Goal: Task Accomplishment & Management: Use online tool/utility

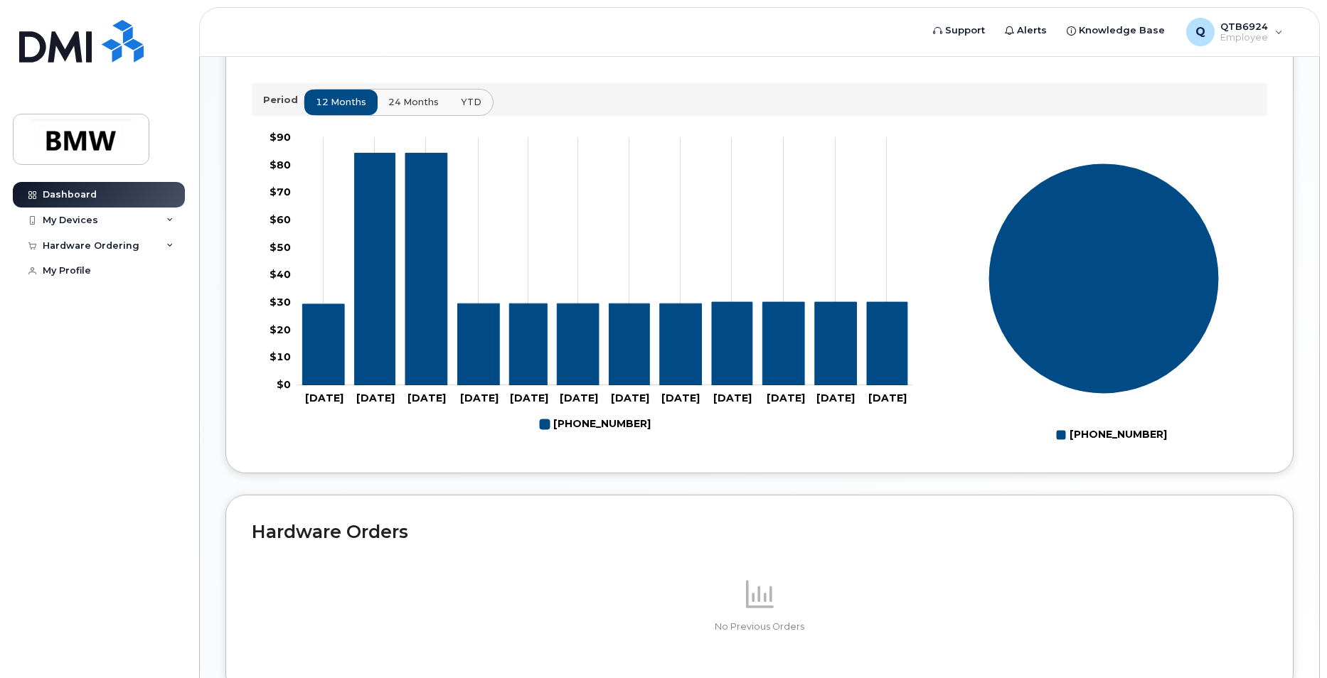
scroll to position [355, 0]
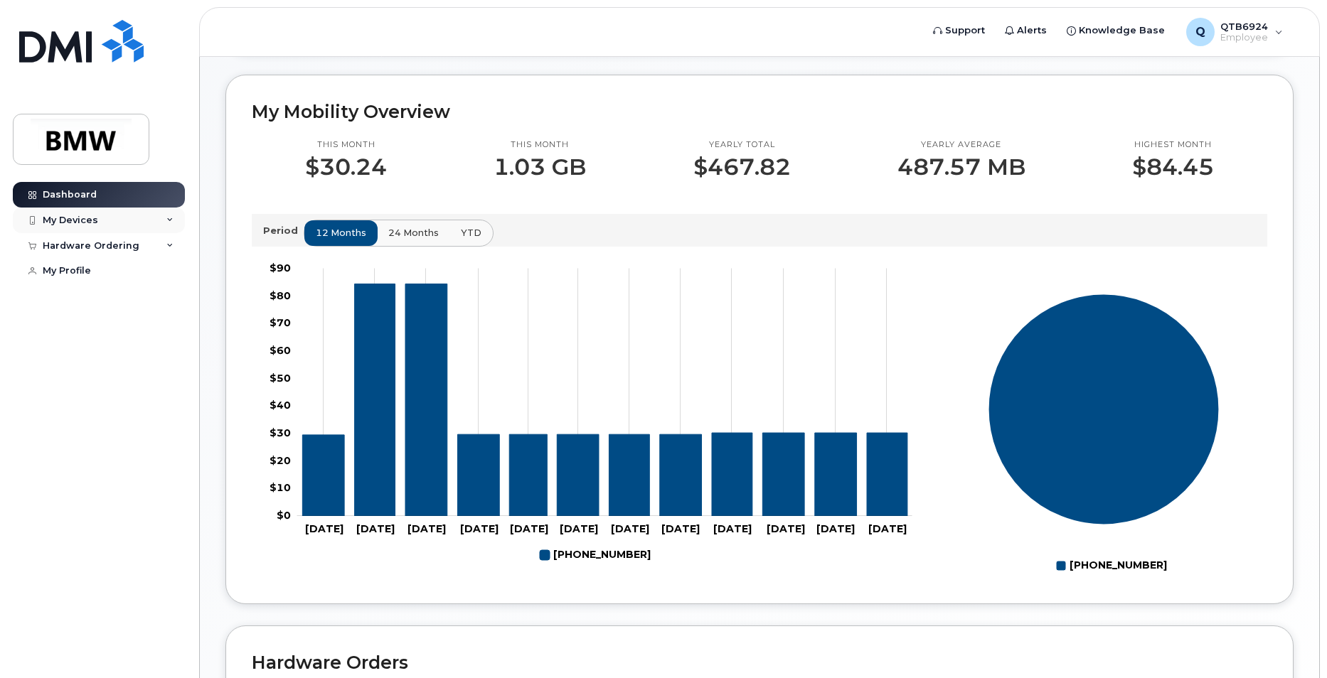
click at [148, 225] on div "My Devices" at bounding box center [99, 221] width 172 height 26
click at [89, 215] on div "My Devices" at bounding box center [70, 220] width 55 height 11
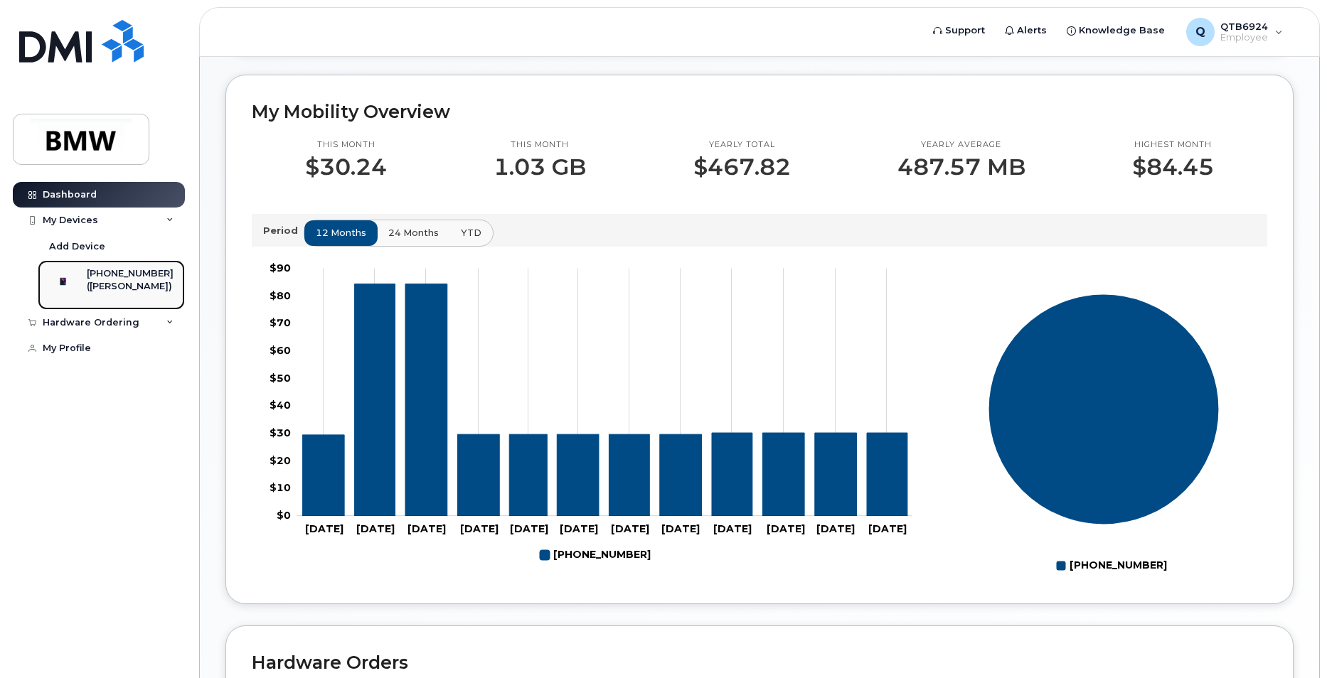
click at [111, 285] on div "([PERSON_NAME])" at bounding box center [130, 286] width 87 height 13
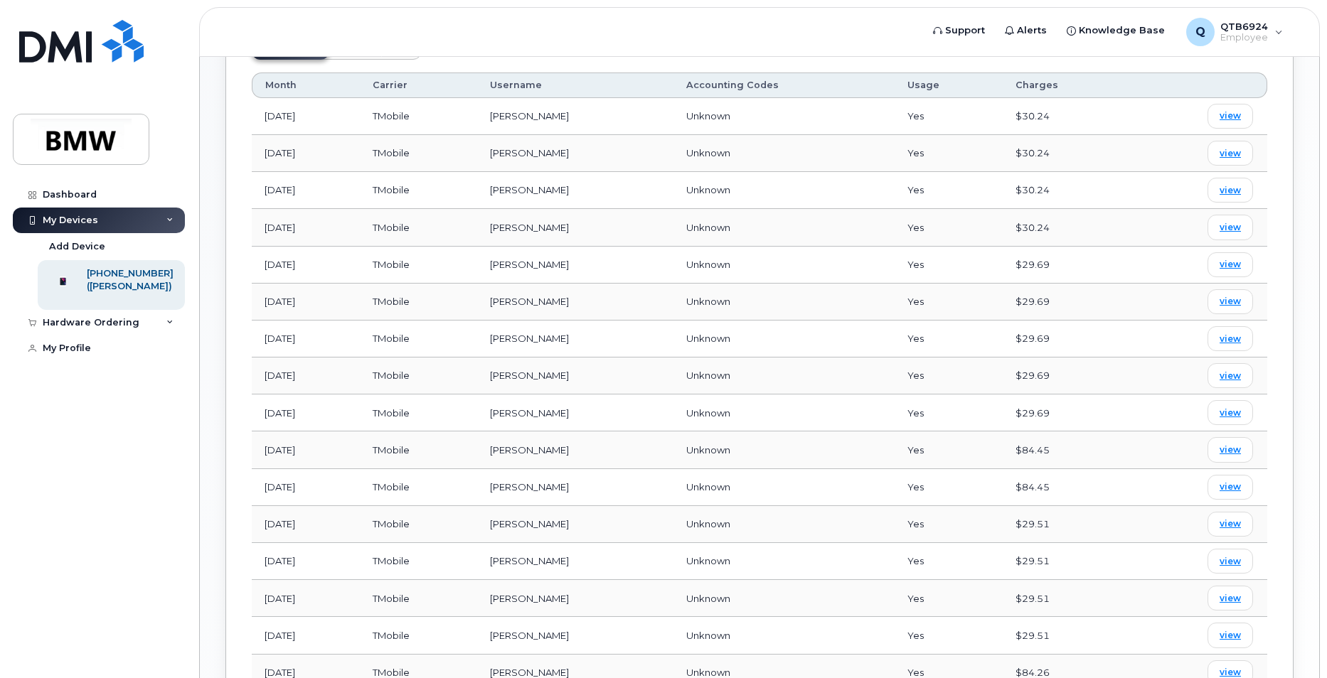
scroll to position [782, 0]
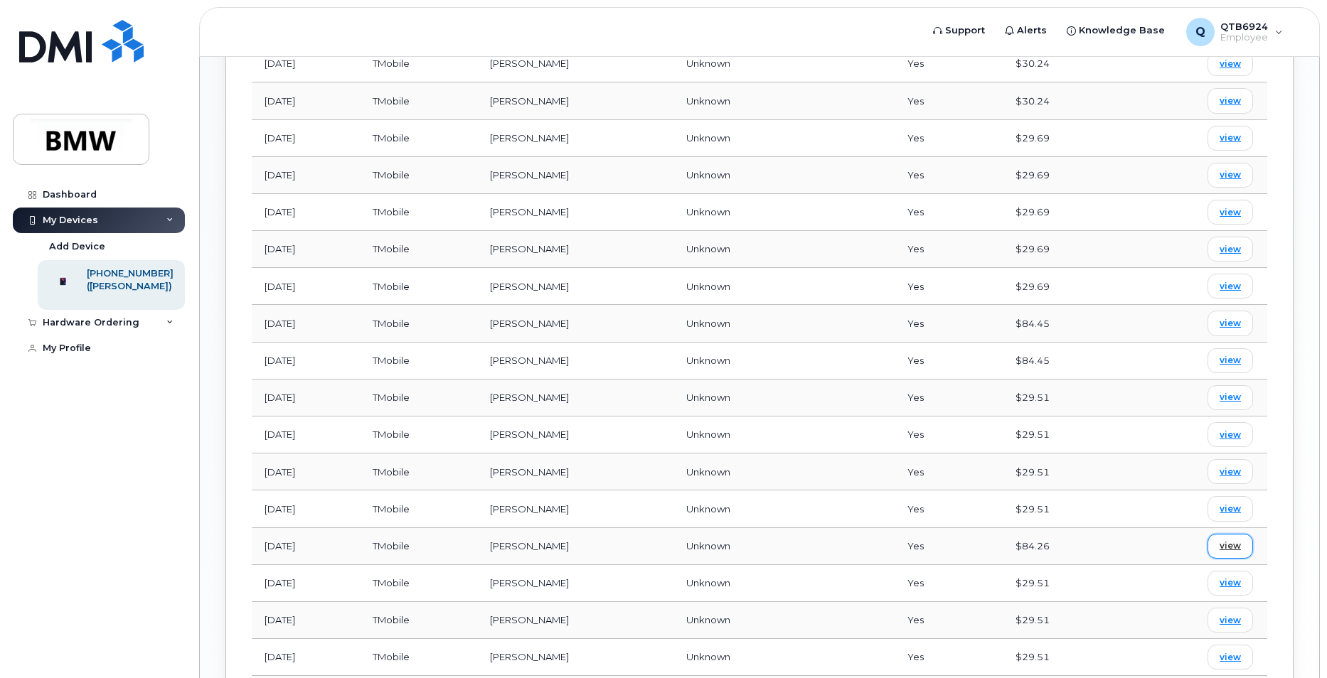
click at [1231, 551] on span "view" at bounding box center [1229, 546] width 21 height 13
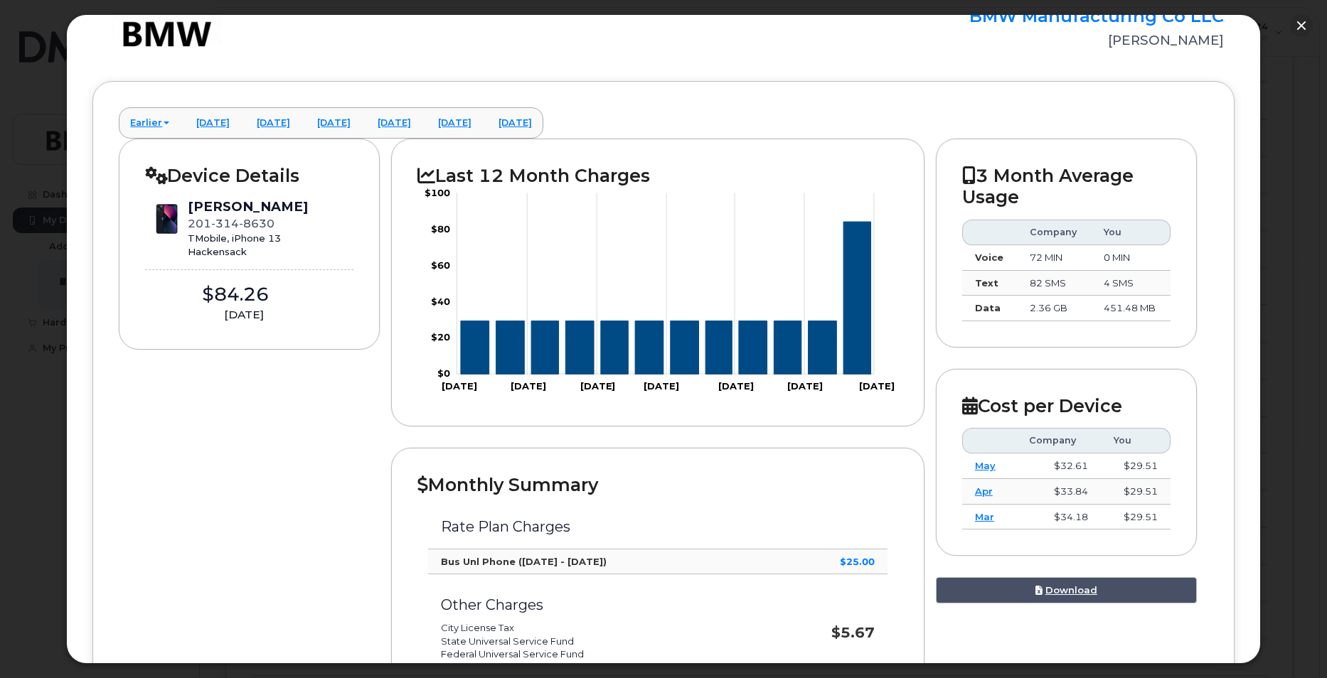
scroll to position [0, 0]
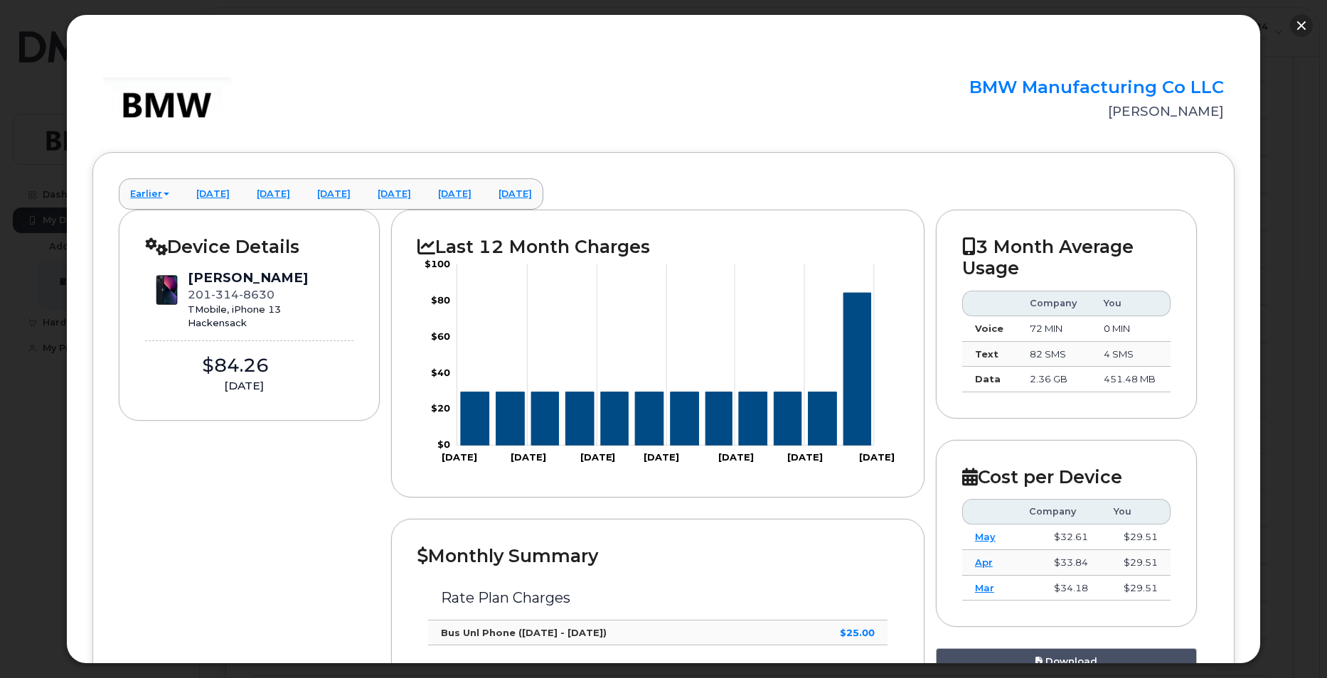
click at [1300, 28] on button "button" at bounding box center [1301, 25] width 23 height 23
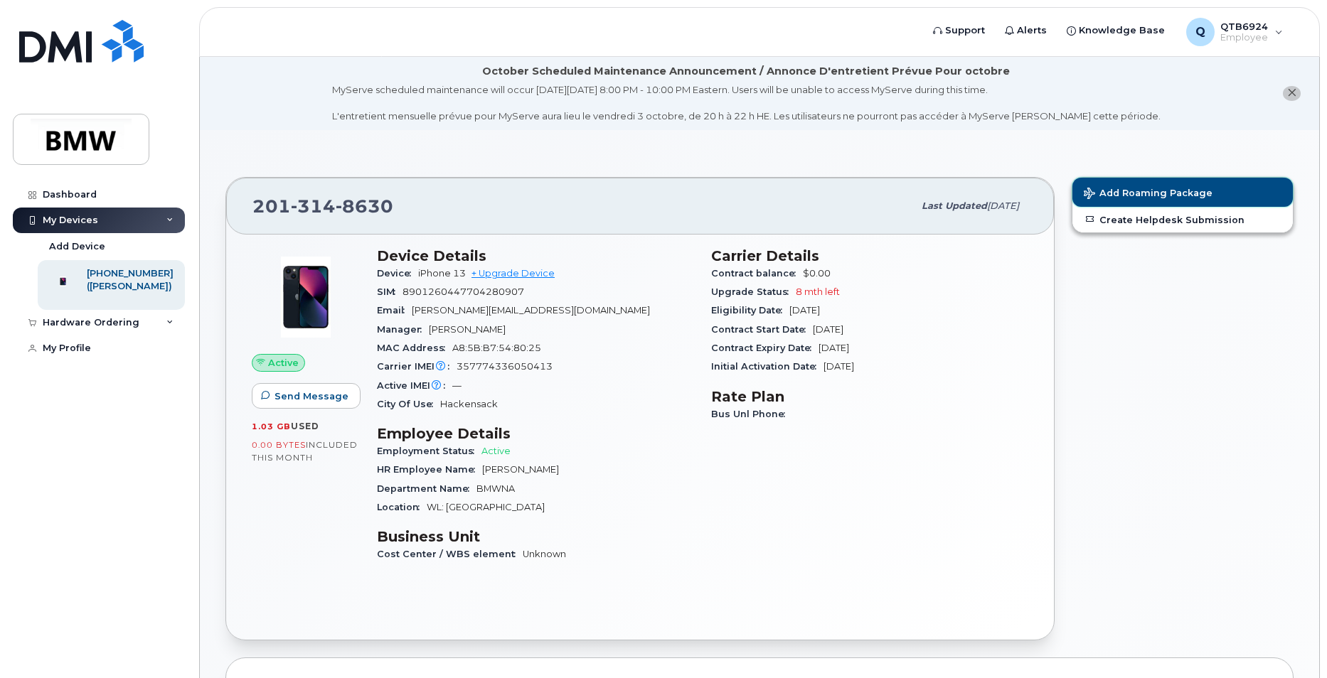
click at [1163, 194] on span "Add Roaming Package" at bounding box center [1147, 195] width 129 height 14
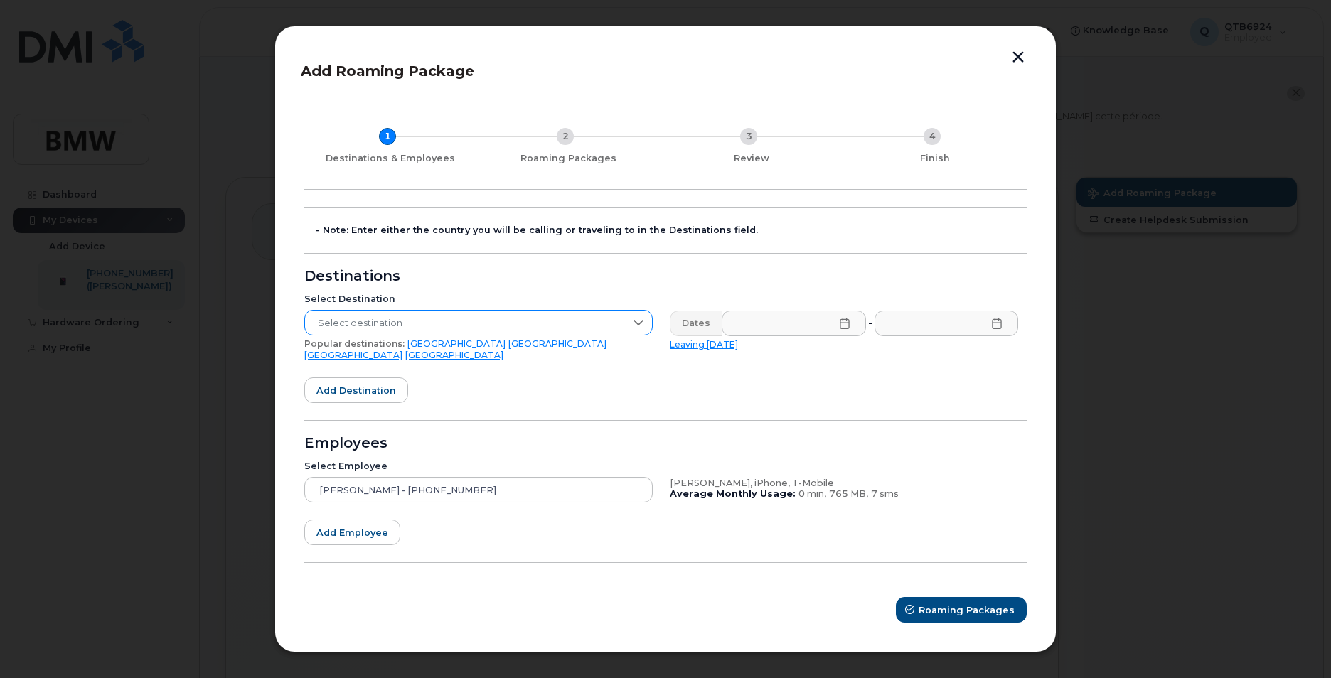
click at [540, 323] on span "Select destination" at bounding box center [465, 324] width 320 height 26
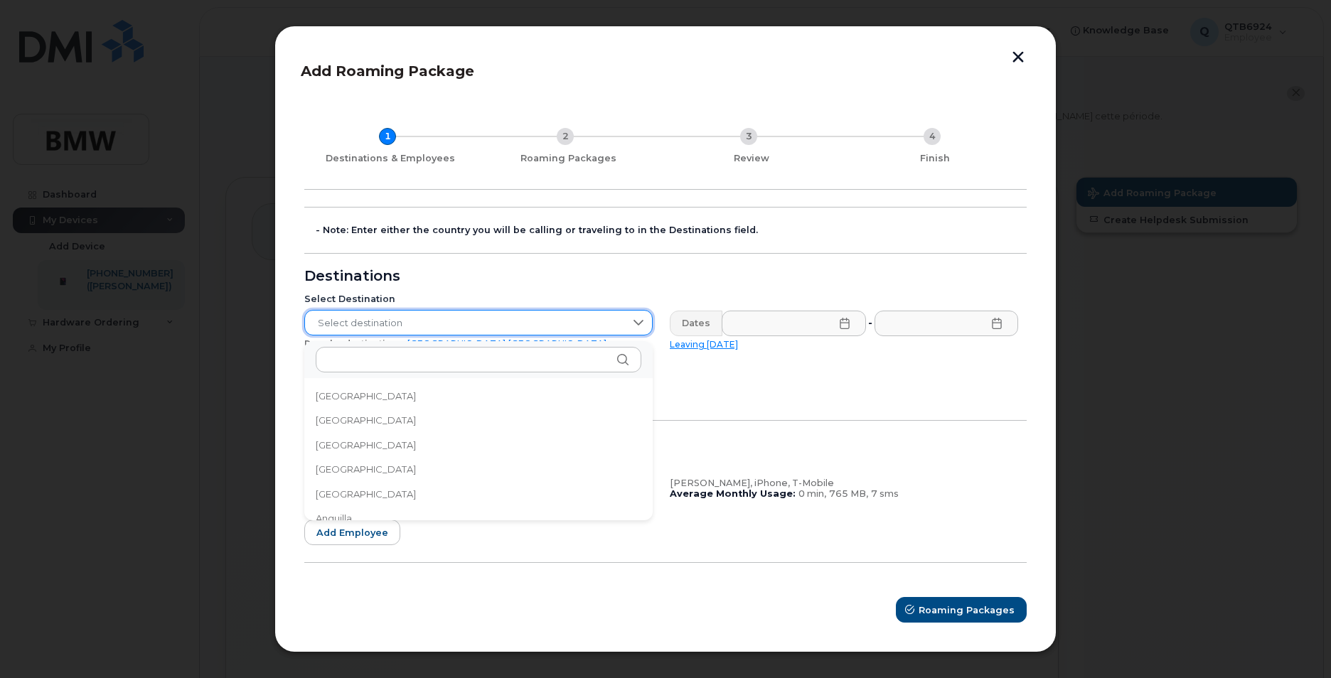
click at [504, 328] on span "Select destination" at bounding box center [465, 324] width 320 height 26
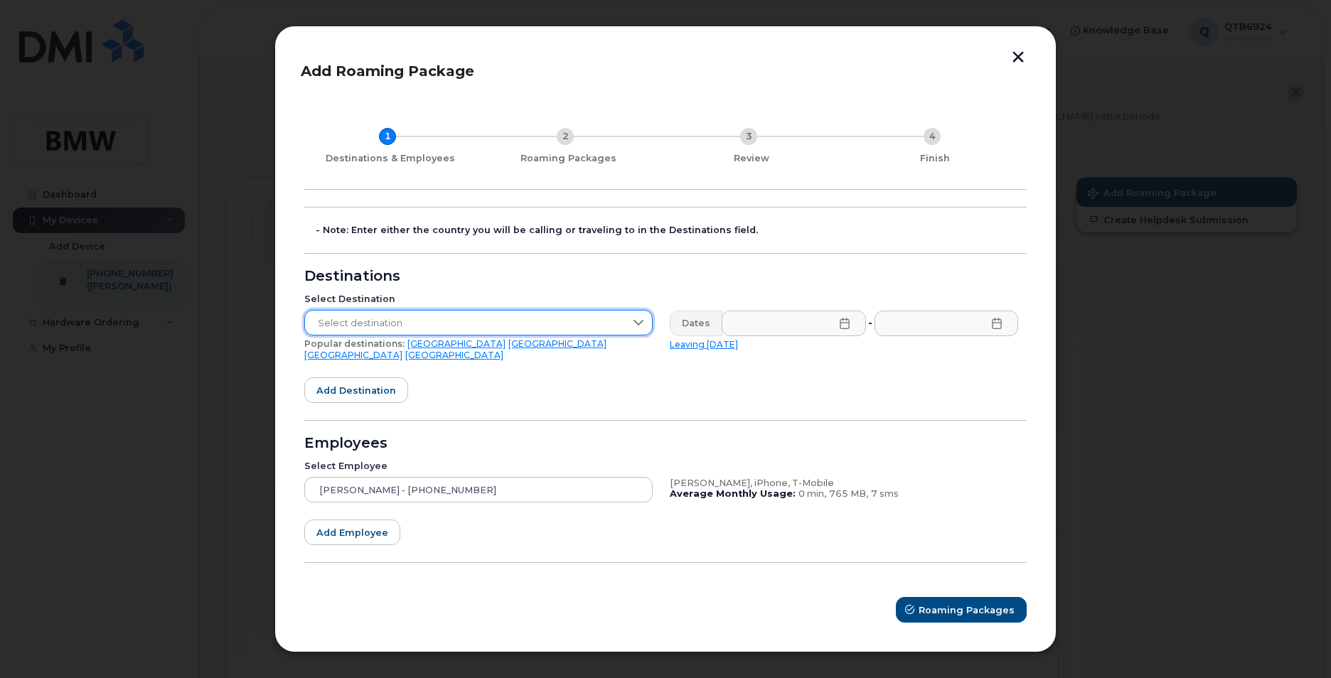
click at [475, 325] on span "Select destination" at bounding box center [465, 324] width 320 height 26
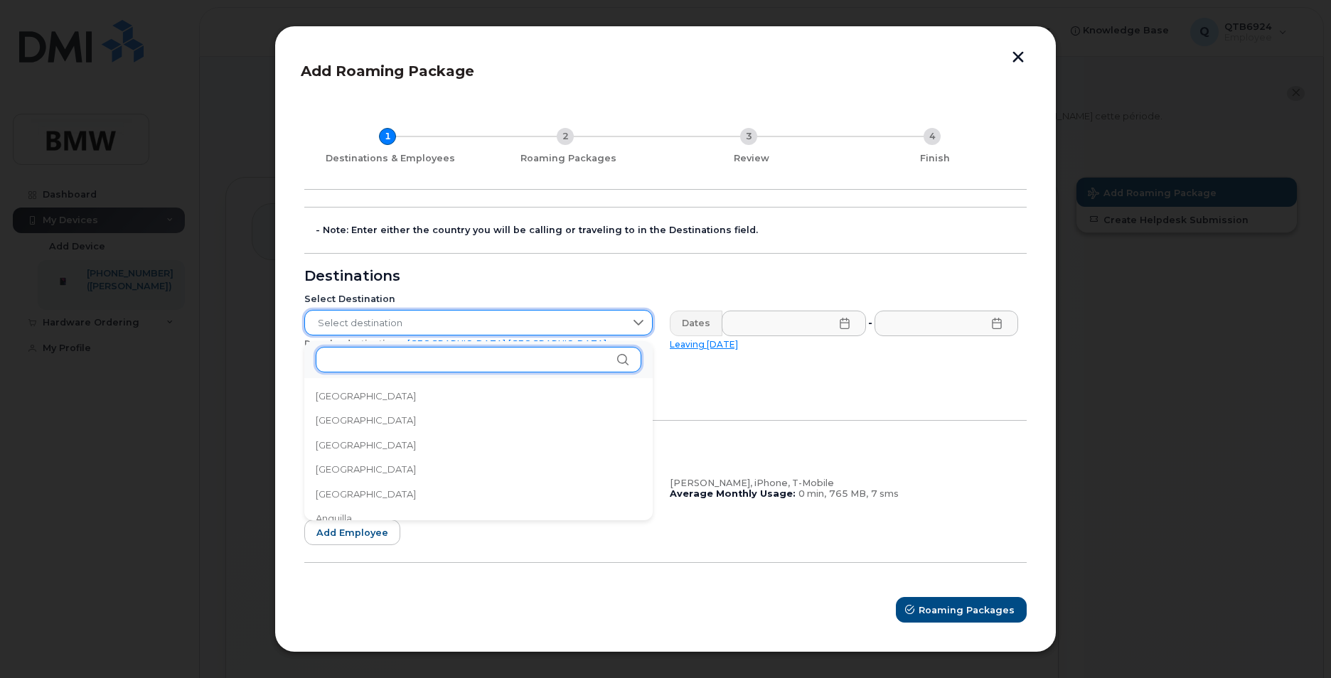
click at [393, 362] on input "text" at bounding box center [479, 360] width 326 height 26
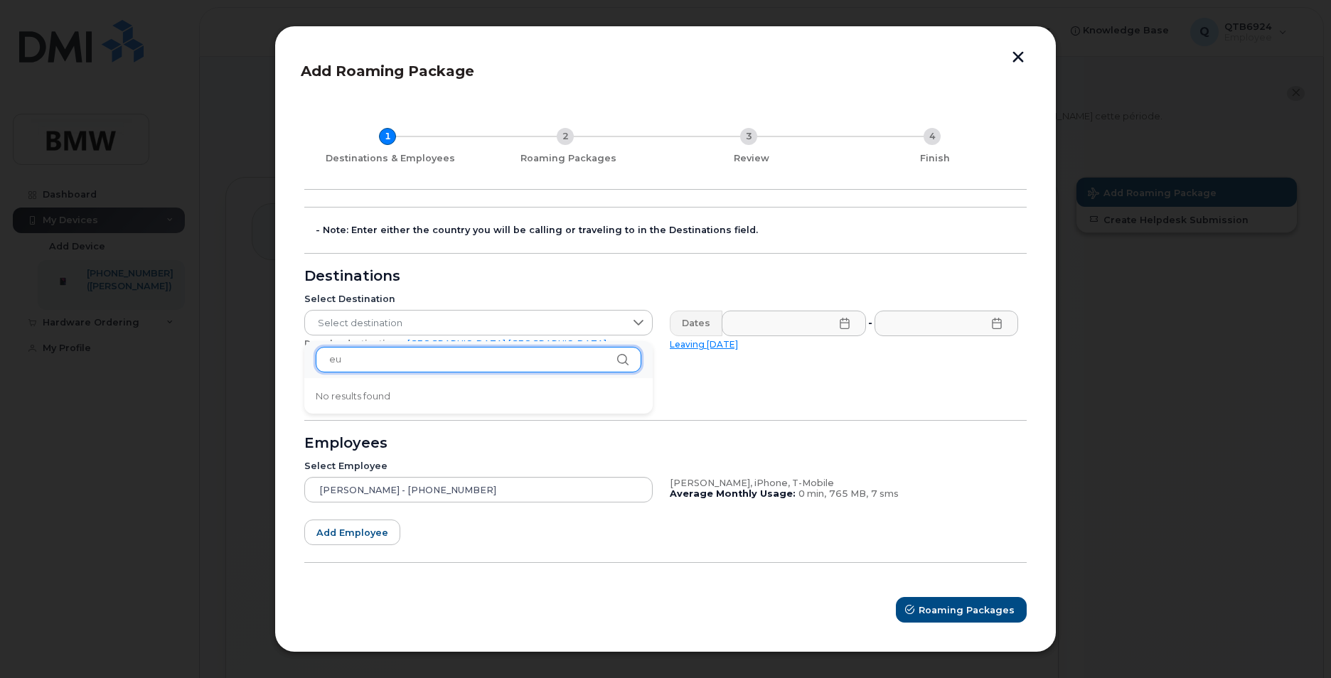
type input "e"
type input "croat"
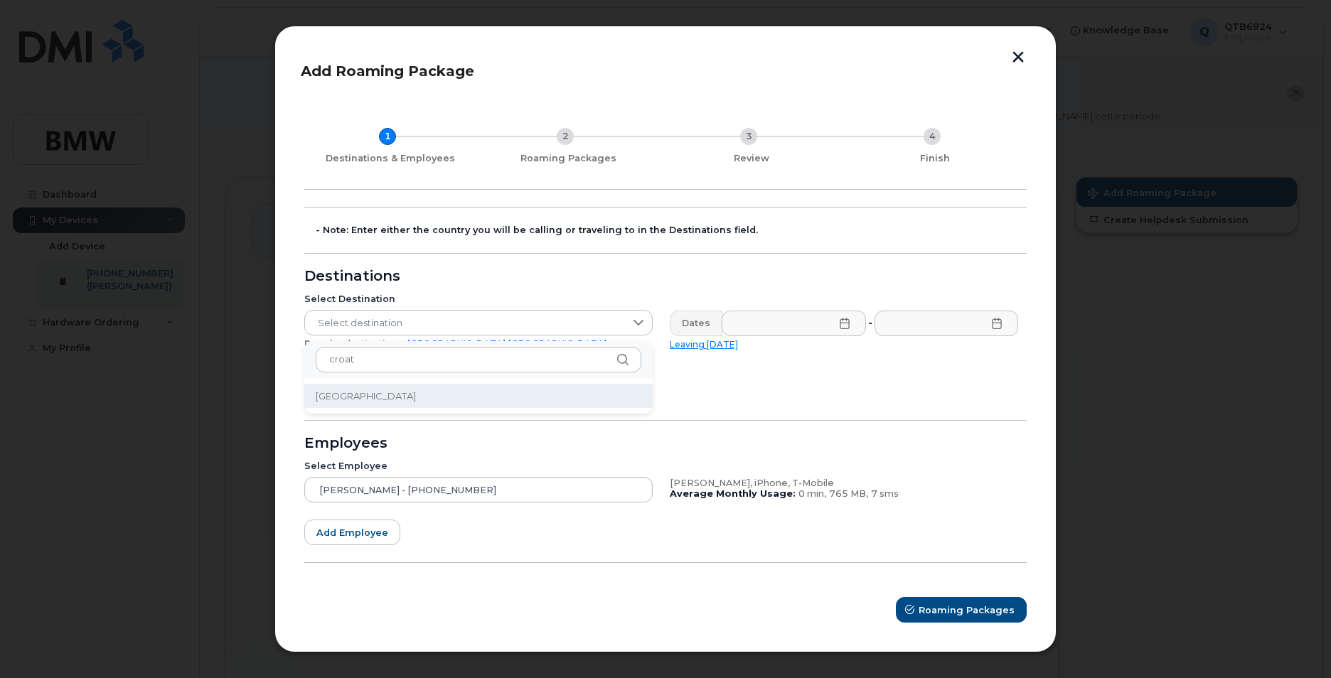
click at [314, 396] on li "[GEOGRAPHIC_DATA]" at bounding box center [478, 396] width 348 height 25
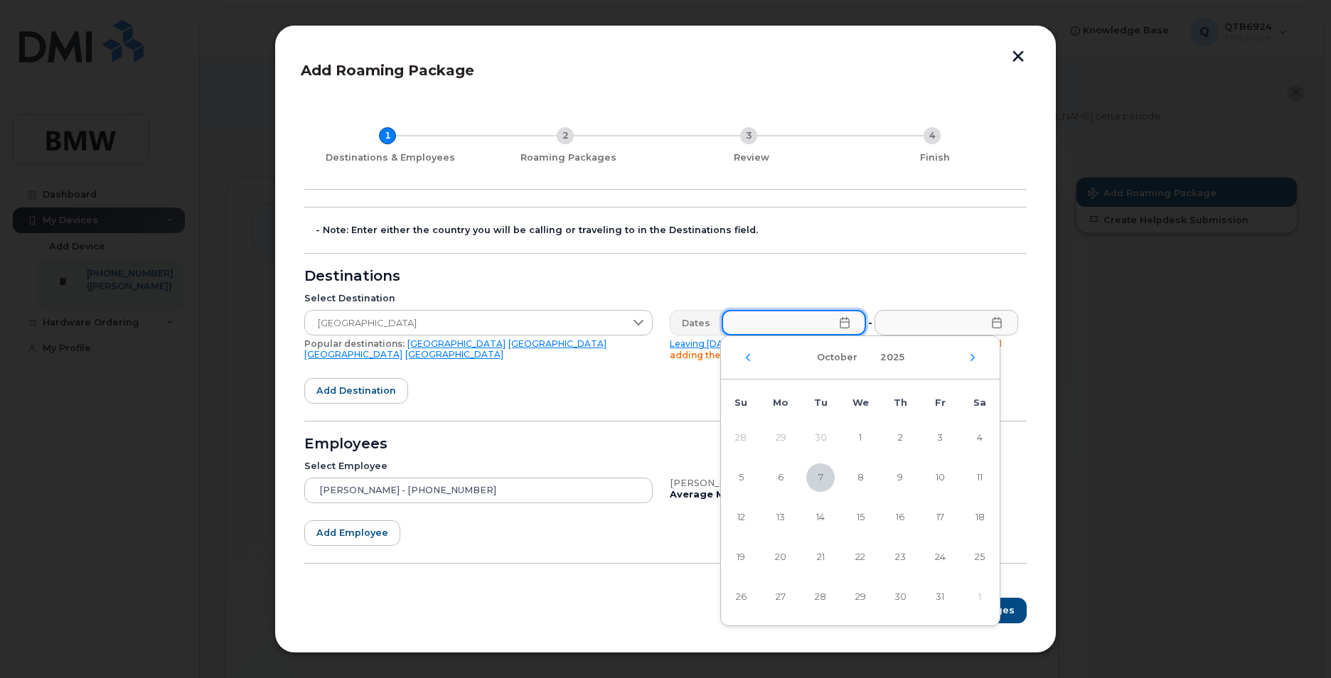
click at [832, 332] on input "text" at bounding box center [794, 323] width 144 height 26
click at [814, 516] on span "14" at bounding box center [820, 517] width 28 height 28
type input "[DATE]"
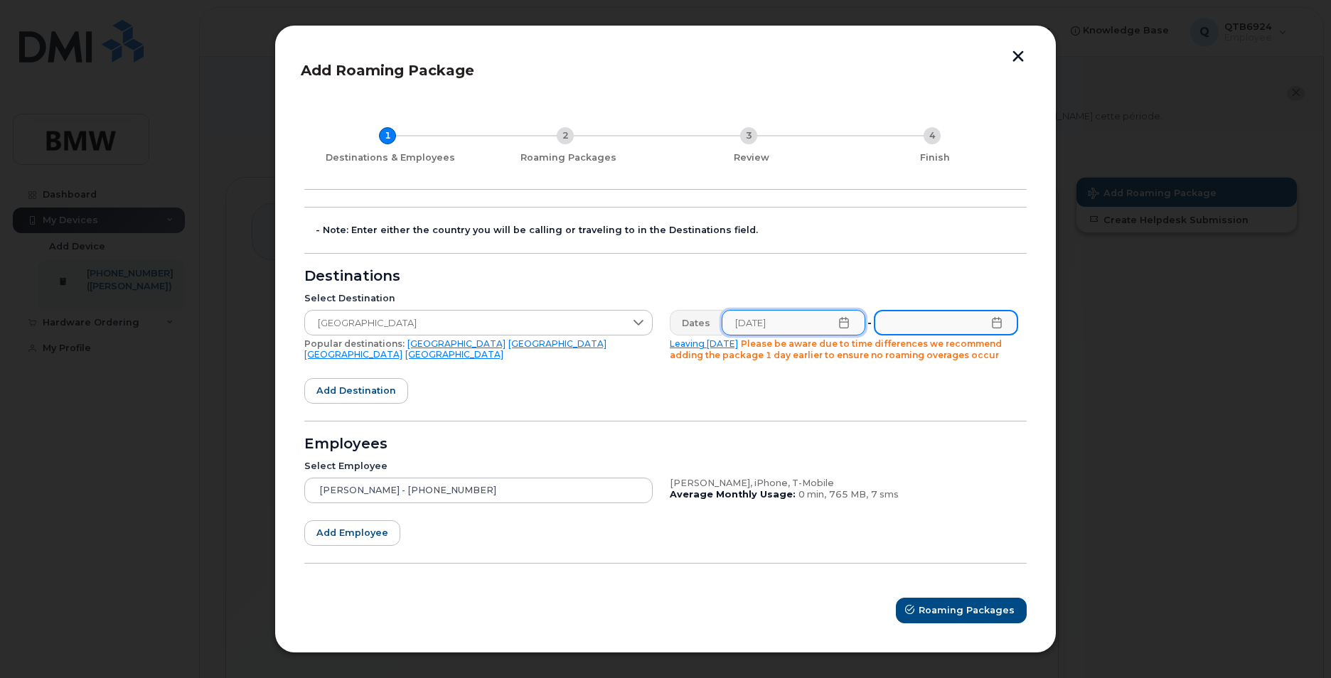
click at [914, 323] on input "text" at bounding box center [946, 323] width 144 height 26
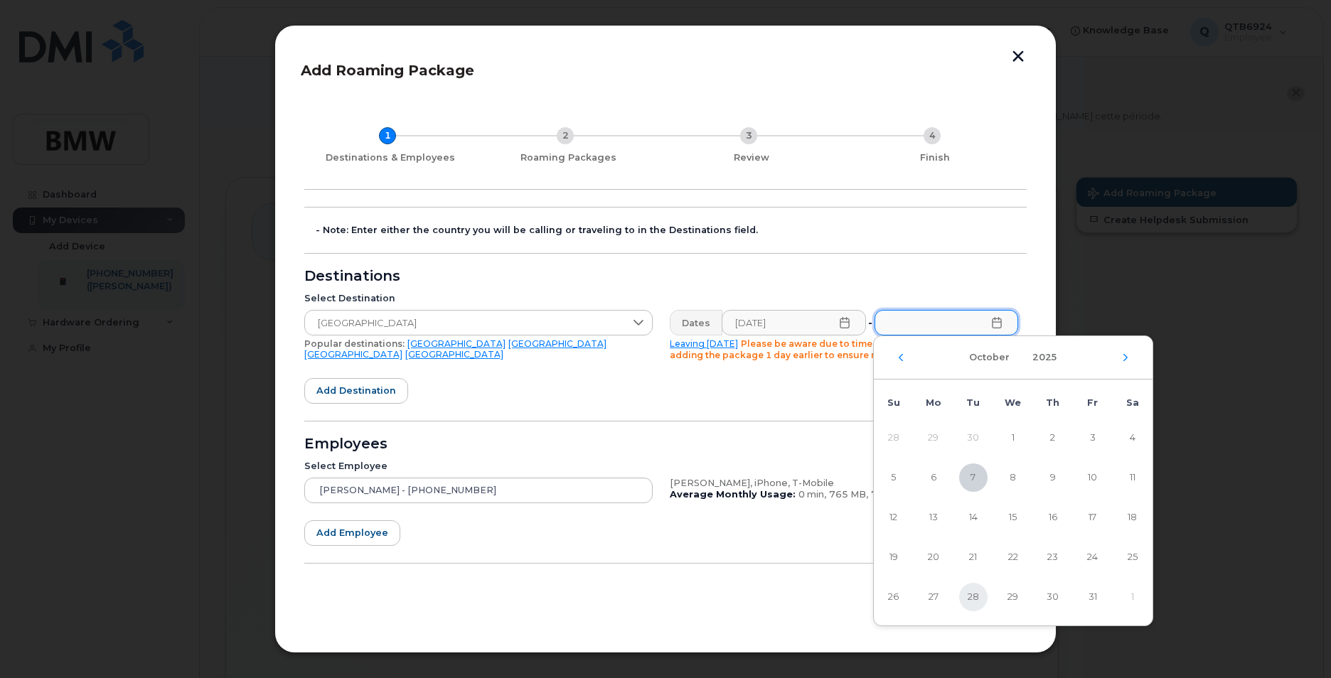
click at [975, 590] on span "28" at bounding box center [973, 597] width 28 height 28
type input "[DATE]"
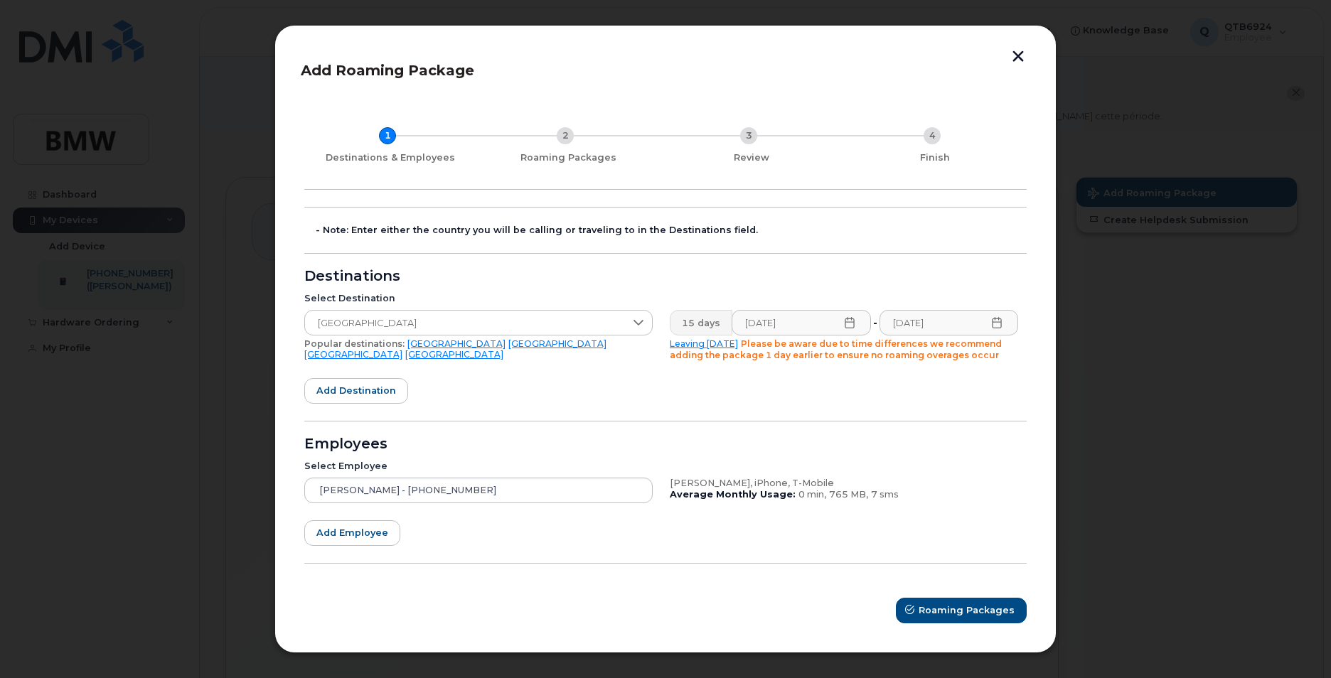
click at [532, 391] on form "- Note: Enter either the country you will be calling or traveling to in the Des…" at bounding box center [665, 415] width 722 height 417
click at [636, 386] on form "- Note: Enter either the country you will be calling or traveling to in the Des…" at bounding box center [665, 415] width 722 height 417
click at [955, 608] on span "Roaming Packages" at bounding box center [967, 611] width 96 height 14
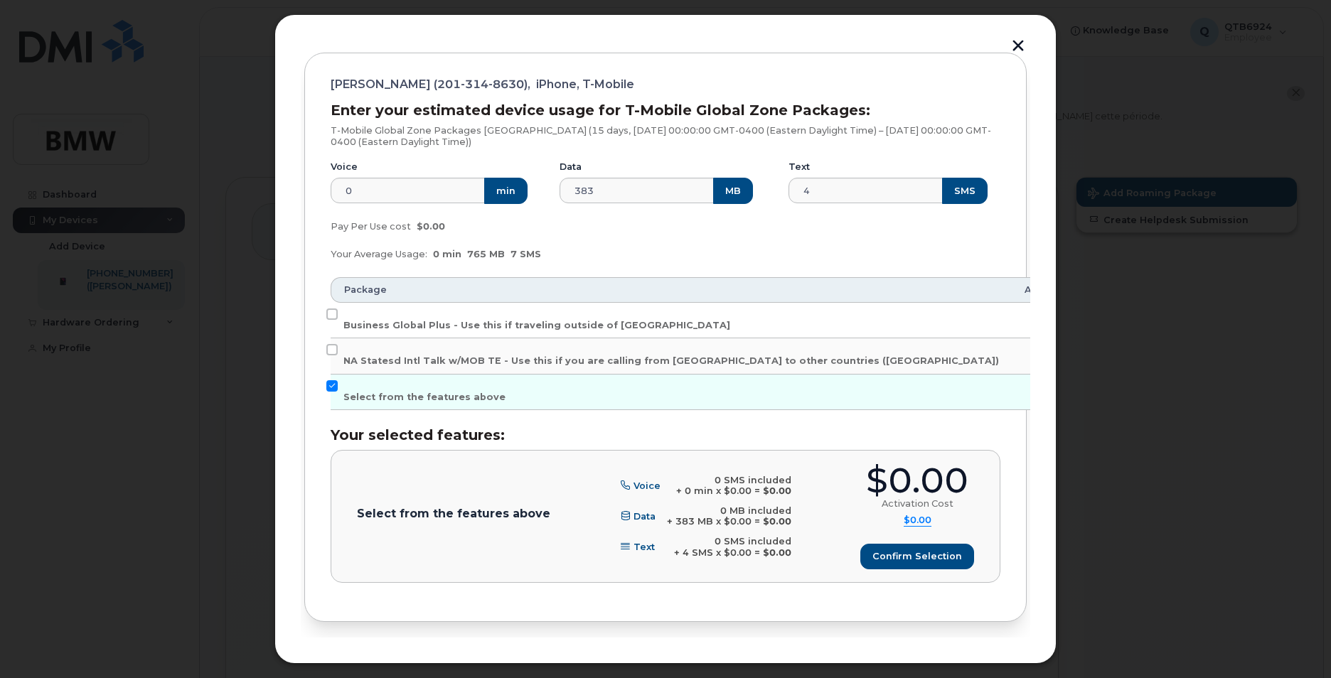
scroll to position [137, 0]
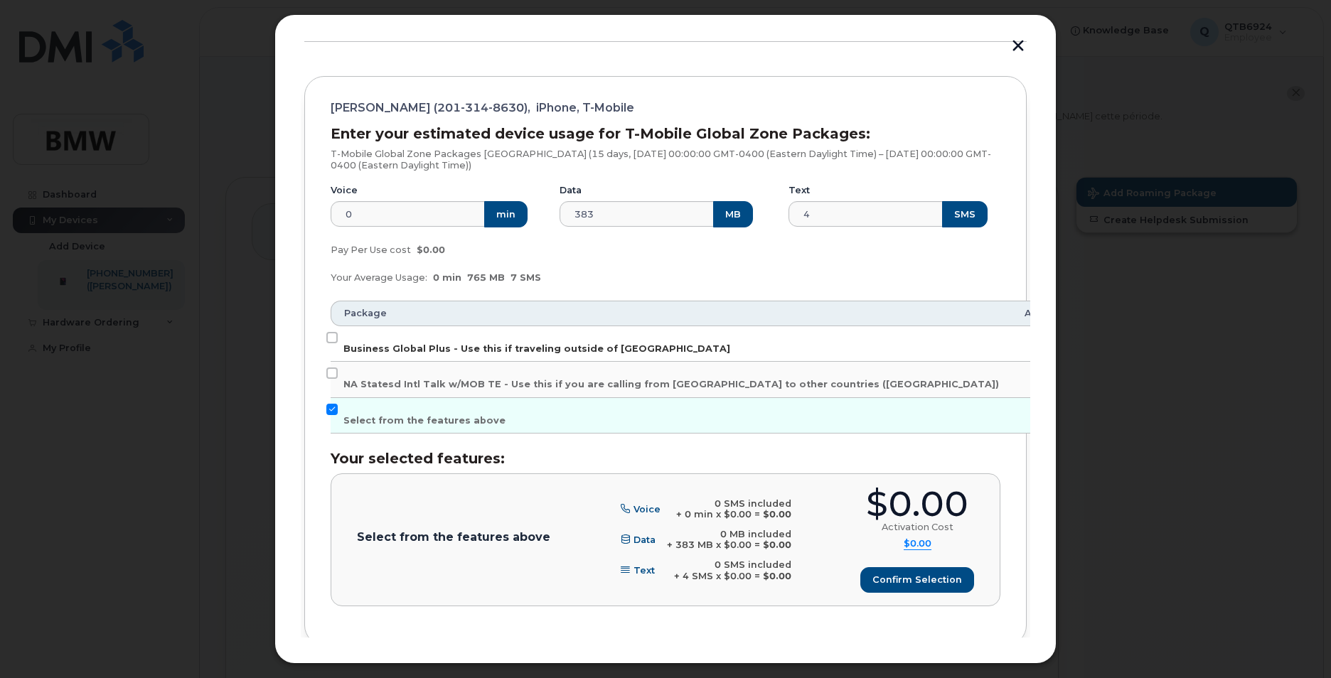
click at [490, 349] on span "Business Global Plus - Use this if traveling outside of [GEOGRAPHIC_DATA]" at bounding box center [536, 348] width 387 height 11
click at [338, 343] on input "Business Global Plus - Use this if traveling outside of [GEOGRAPHIC_DATA]" at bounding box center [331, 337] width 11 height 11
checkbox input "true"
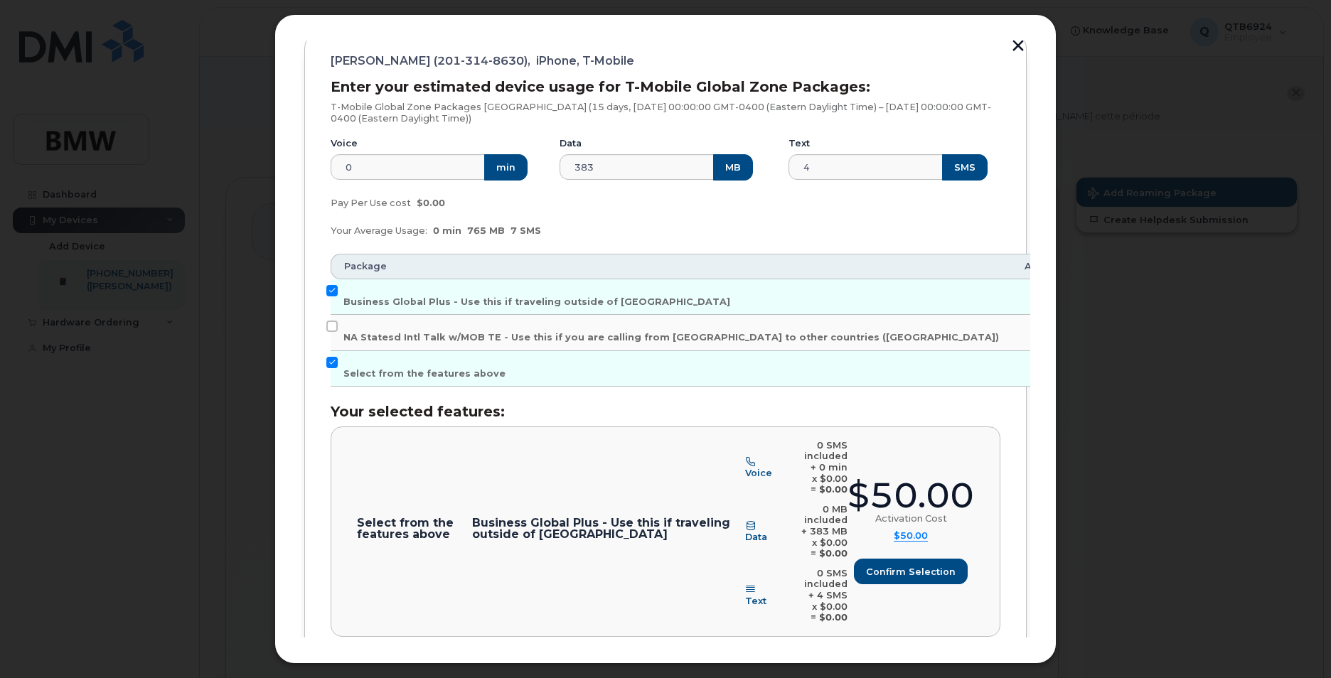
scroll to position [241, 0]
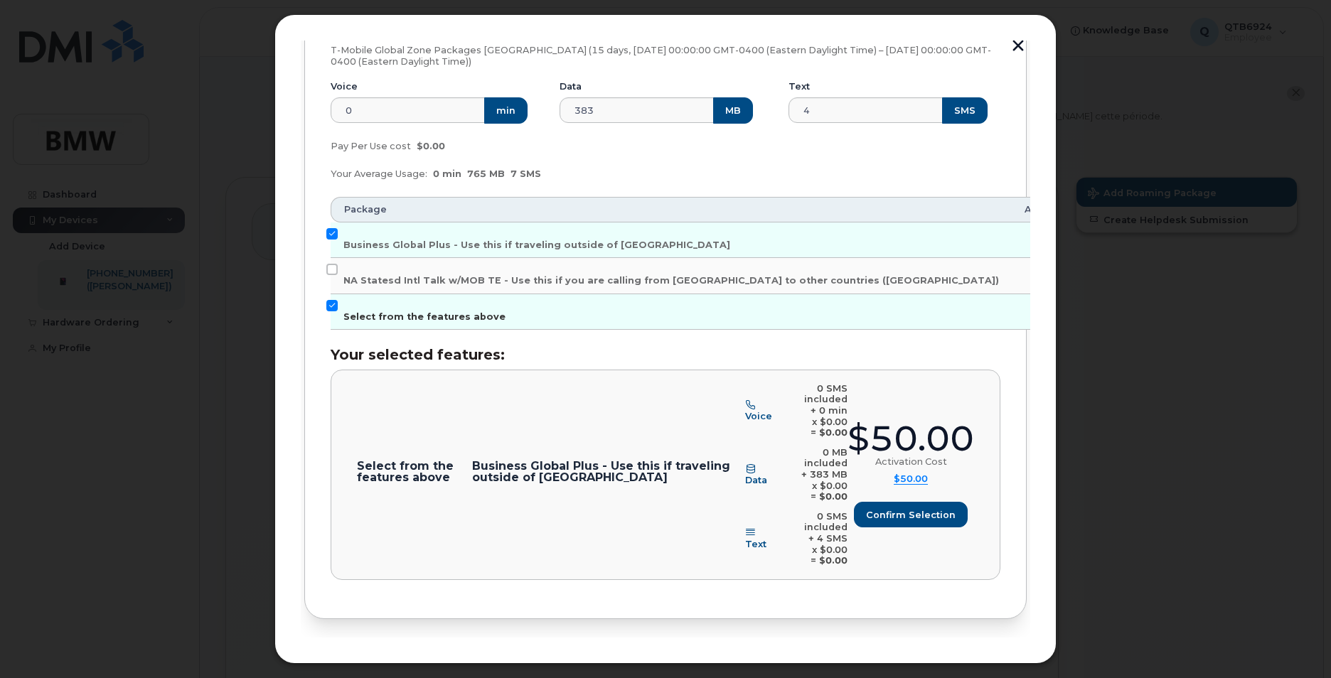
click at [337, 304] on input "Select from the features above" at bounding box center [331, 305] width 11 height 11
checkbox input "false"
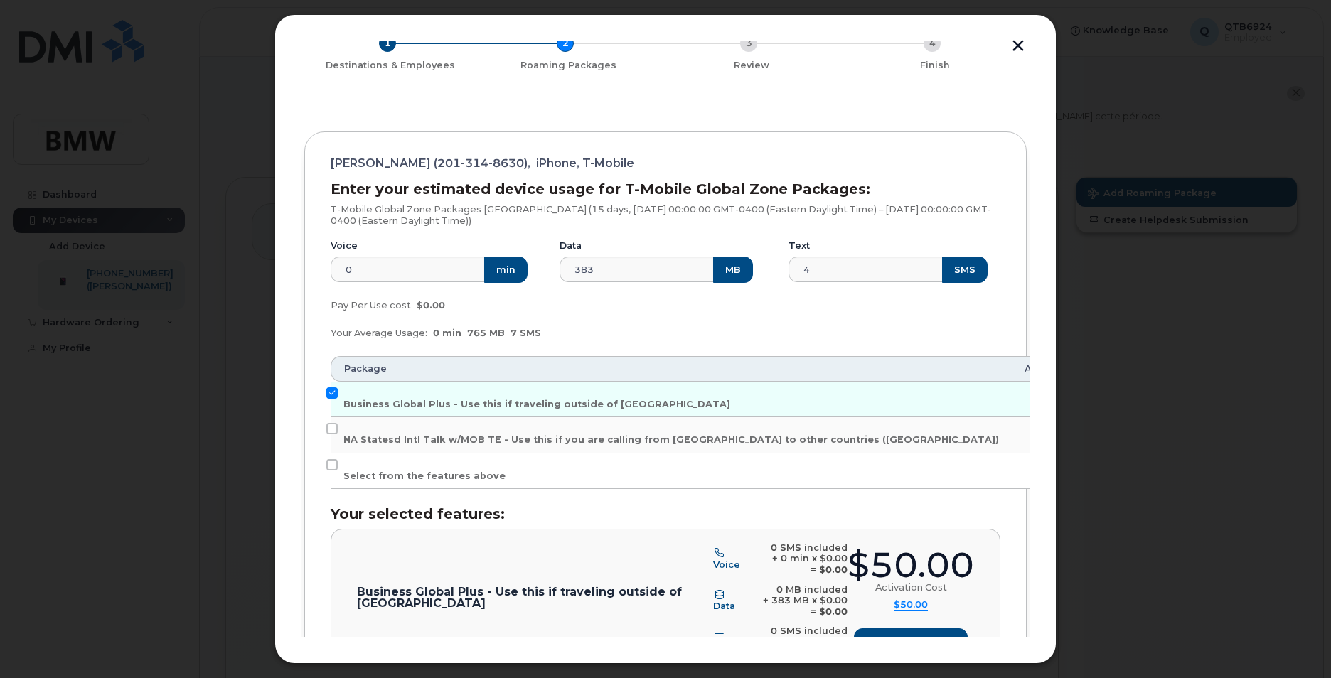
scroll to position [77, 0]
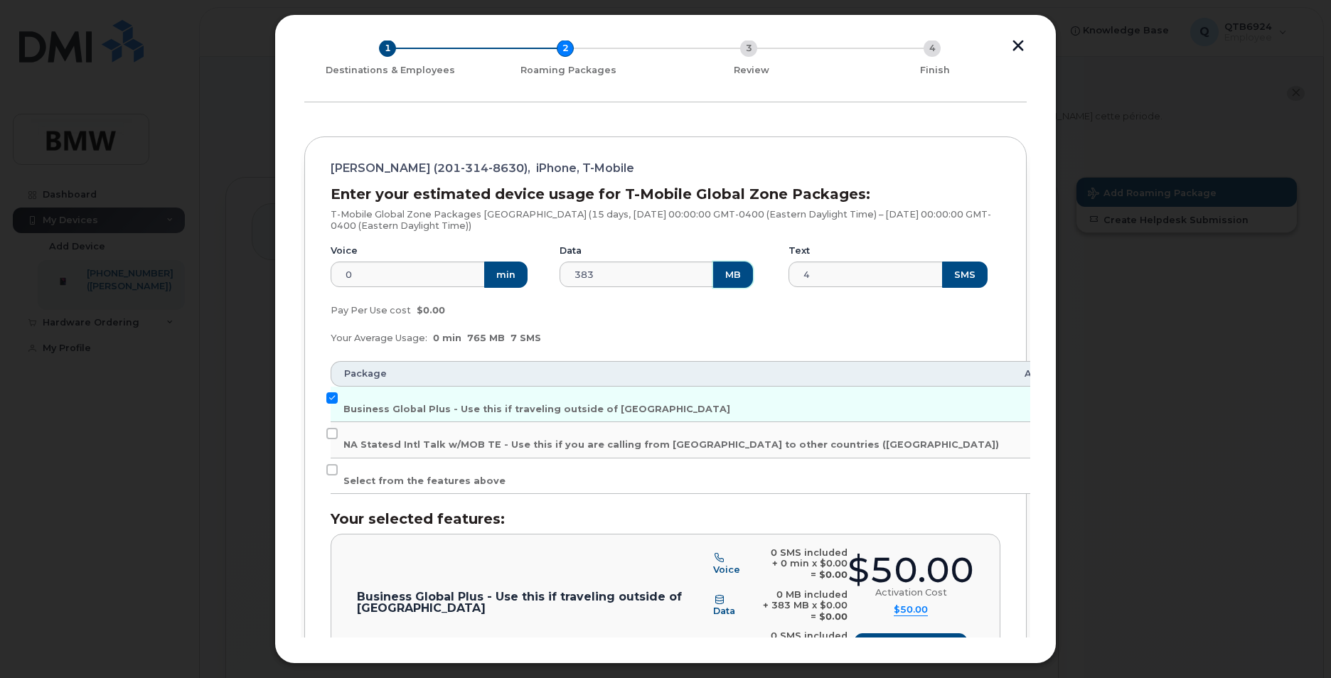
click at [721, 276] on button "MB" at bounding box center [733, 275] width 40 height 26
click at [613, 274] on input "383" at bounding box center [637, 275] width 156 height 26
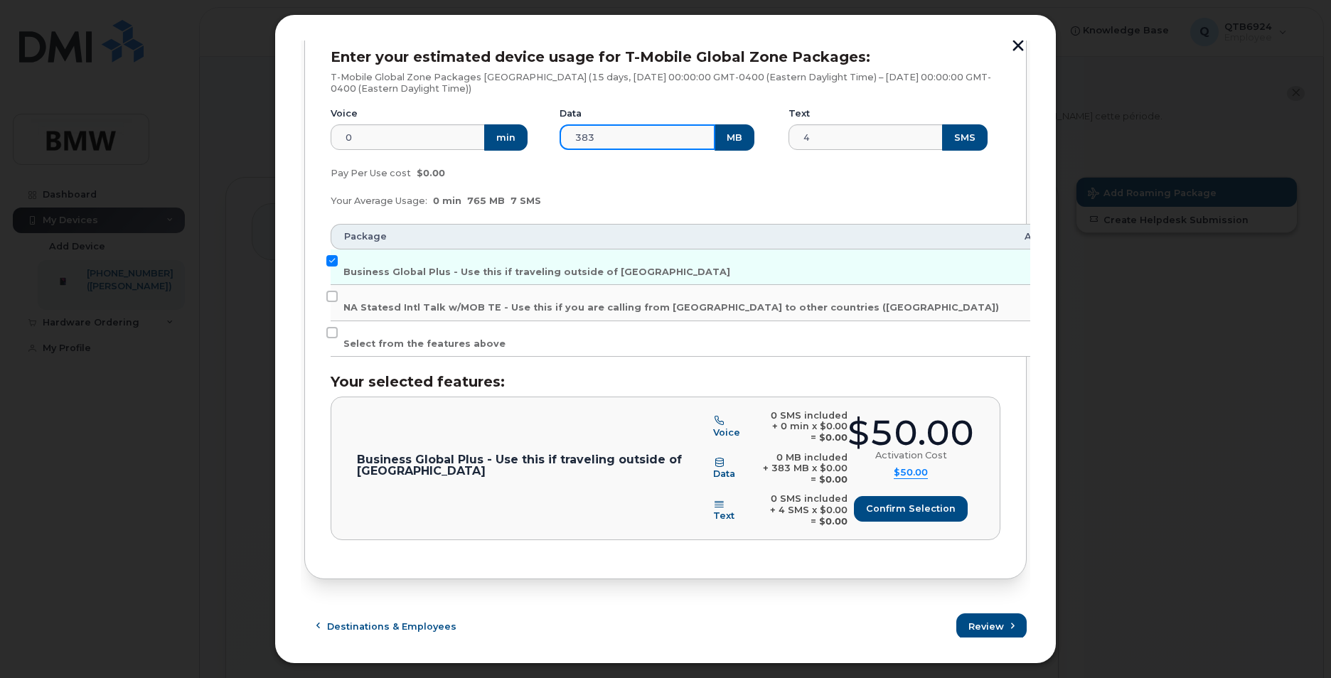
scroll to position [219, 0]
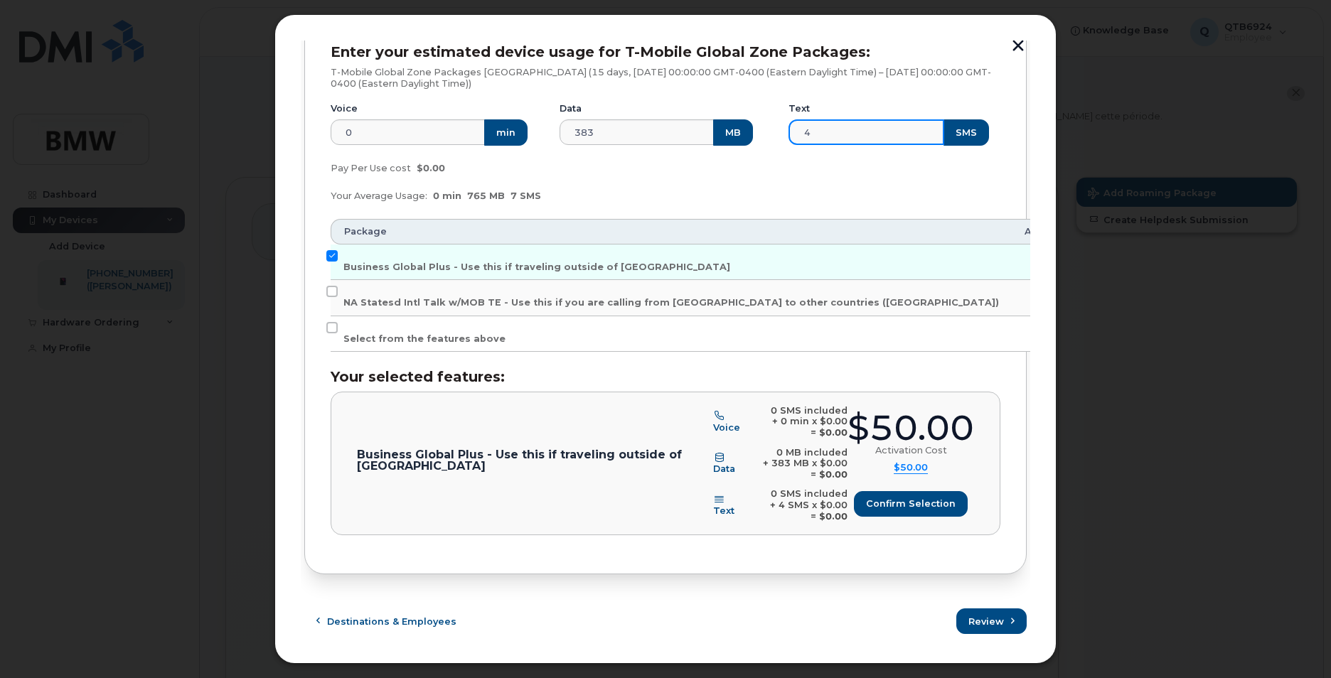
drag, startPoint x: 825, startPoint y: 132, endPoint x: 791, endPoint y: 133, distance: 34.1
click at [791, 133] on input "4" at bounding box center [866, 132] width 156 height 26
type input "50"
click at [806, 172] on div "Pay Per Use cost $0.00" at bounding box center [665, 168] width 687 height 28
drag, startPoint x: 623, startPoint y: 132, endPoint x: 554, endPoint y: 129, distance: 69.0
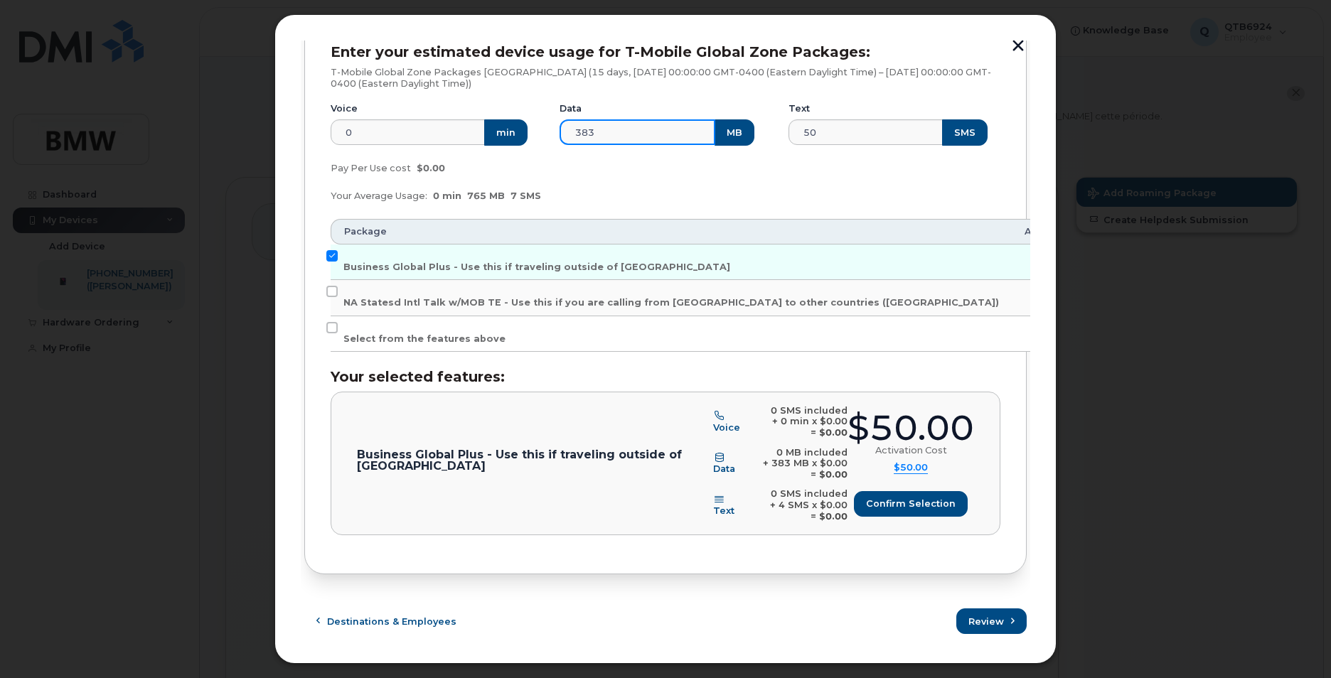
click at [554, 129] on div "Data 383 MB" at bounding box center [665, 124] width 229 height 60
type input "2048"
click at [956, 609] on button "Review" at bounding box center [991, 622] width 70 height 26
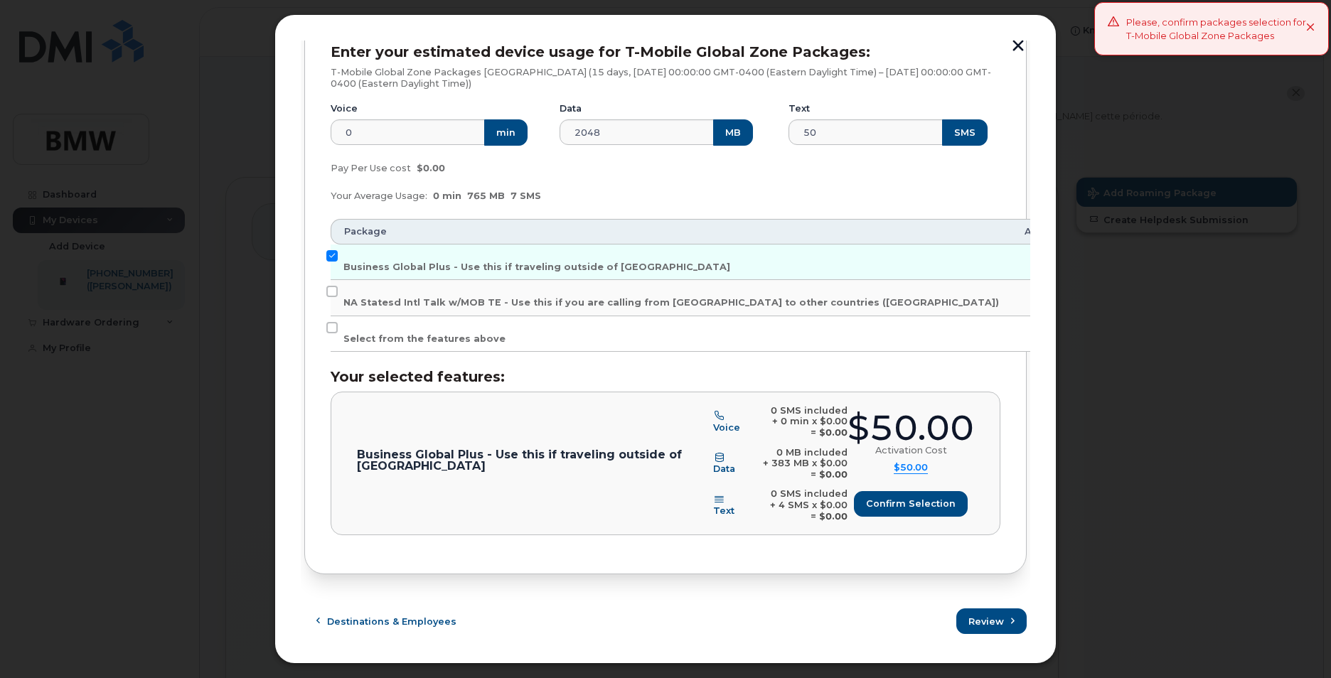
click at [756, 203] on div "Your Average Usage: 0 min 765 MB 7 SMS" at bounding box center [665, 196] width 687 height 28
click at [713, 130] on button "MB" at bounding box center [733, 132] width 40 height 26
click at [658, 129] on input "2048" at bounding box center [637, 132] width 156 height 26
click at [889, 498] on span "Confirm selection" at bounding box center [911, 504] width 90 height 14
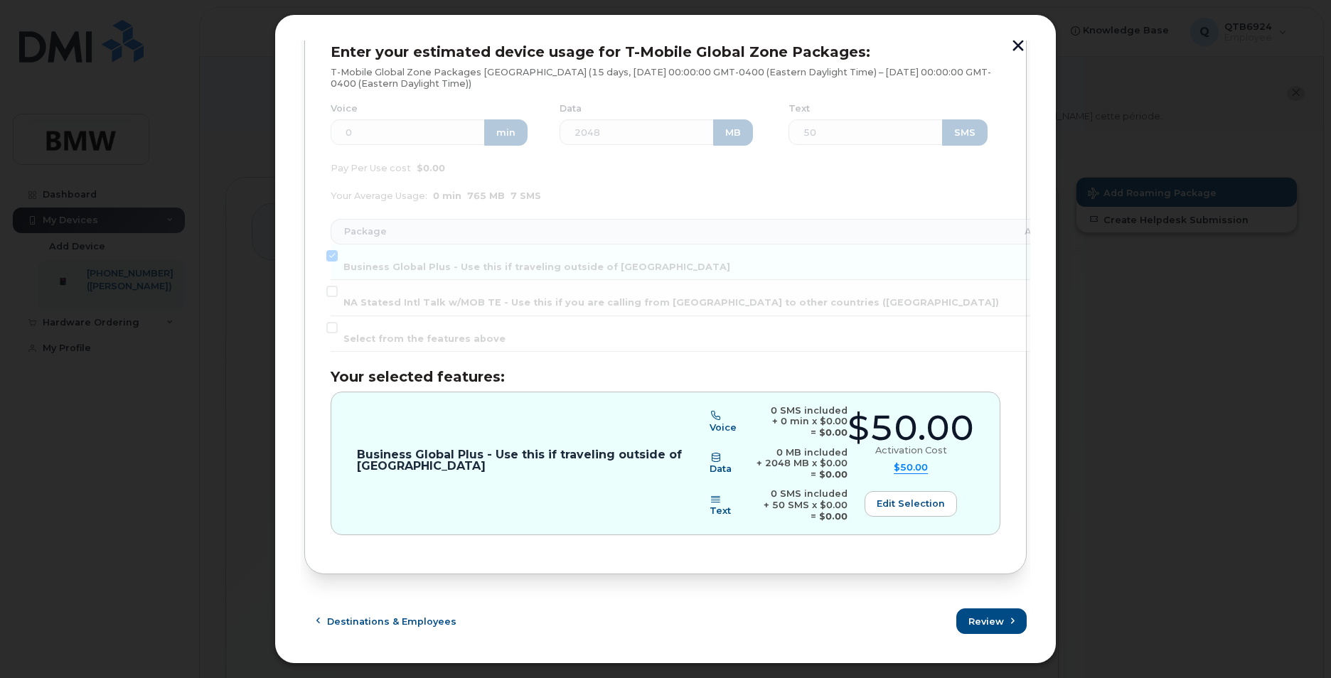
click at [859, 470] on div "$50.00 Activation Cost $50.00 Activation Cost $0 Voice $0 Data $0 Text $0 tiers…" at bounding box center [910, 464] width 127 height 106
click at [862, 539] on div "Enter your estimated device usage for T-Mobile Global Zone Packages: T-Mobile G…" at bounding box center [666, 289] width 670 height 517
click at [825, 554] on div "[PERSON_NAME] ([PHONE_NUMBER]), iPhone, T-Mobile Enter your estimated device us…" at bounding box center [665, 284] width 722 height 580
click at [507, 539] on div "Enter your estimated device usage for T-Mobile Global Zone Packages: T-Mobile G…" at bounding box center [666, 289] width 670 height 517
click at [990, 613] on button "Review" at bounding box center [992, 622] width 69 height 26
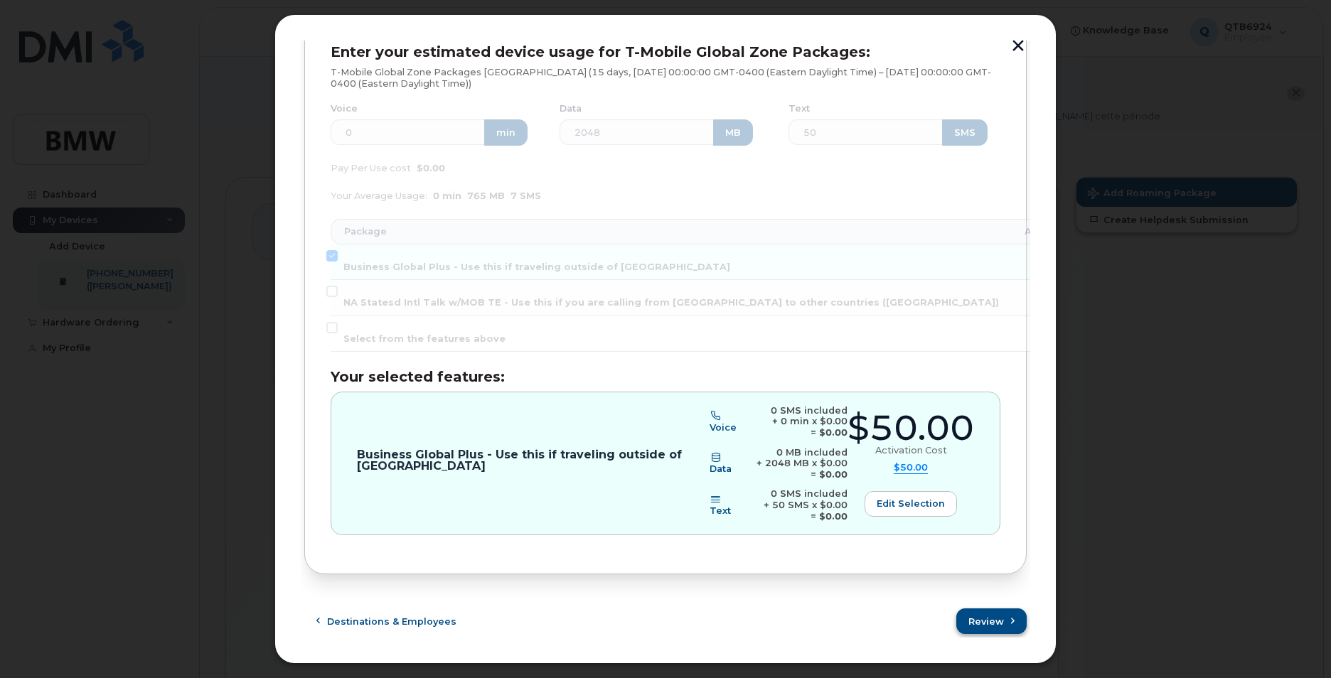
scroll to position [0, 0]
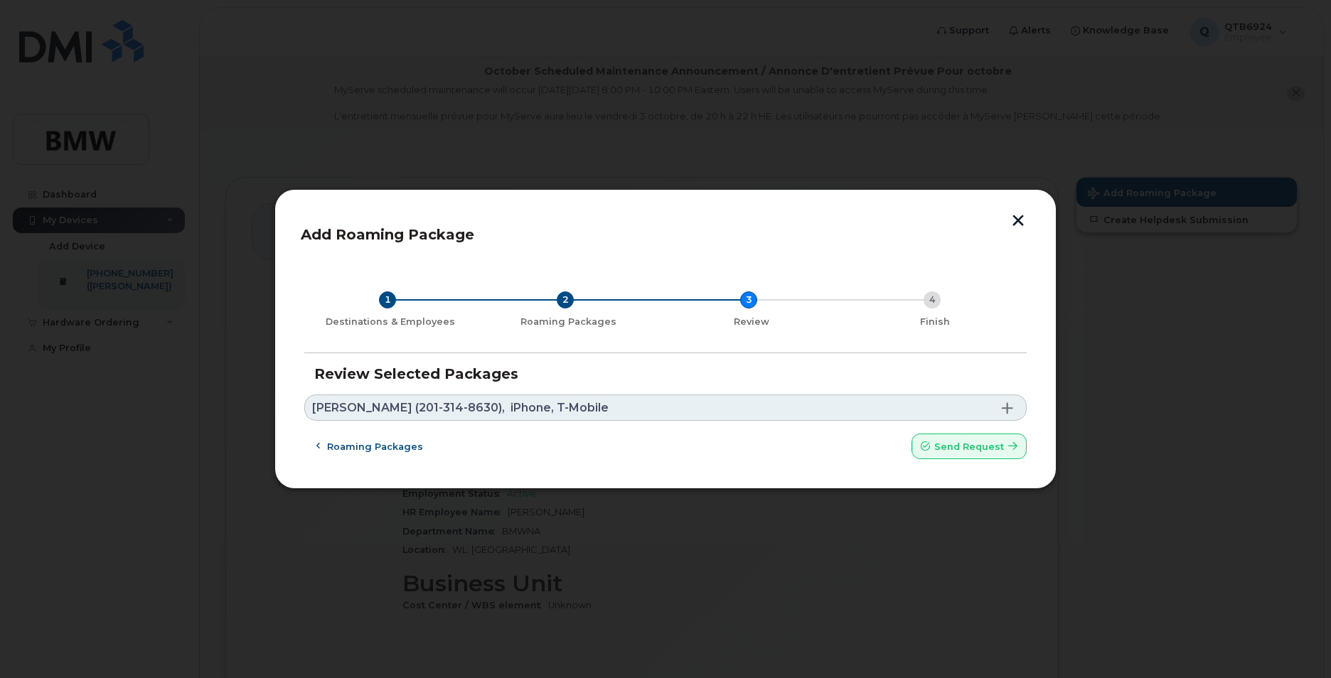
click at [1011, 410] on span at bounding box center [1007, 407] width 11 height 11
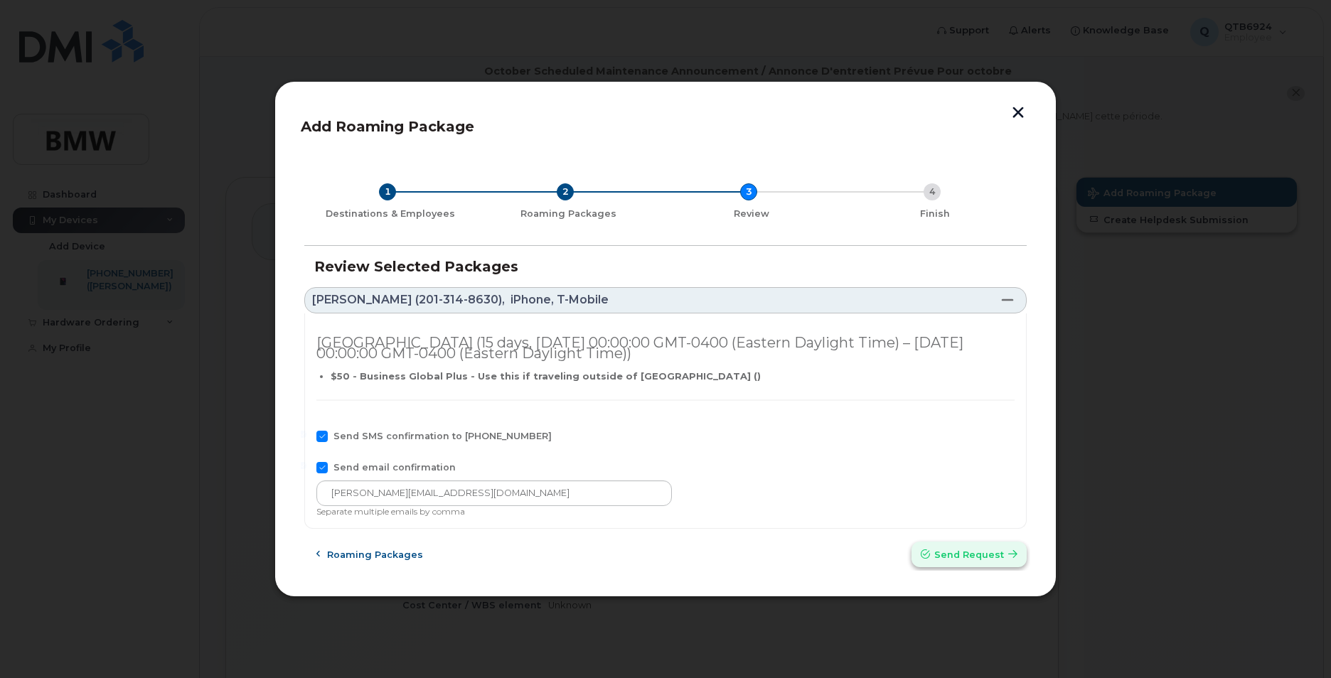
click at [958, 552] on span "Send request" at bounding box center [969, 555] width 70 height 14
